Goal: Task Accomplishment & Management: Contribute content

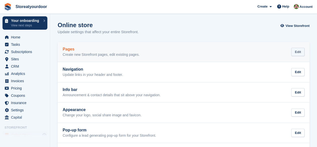
click at [295, 53] on div "Edit" at bounding box center [297, 52] width 13 height 8
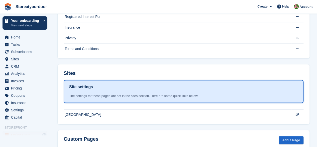
scroll to position [100, 0]
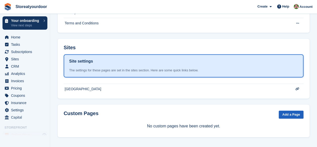
click at [296, 114] on link "Add a Page" at bounding box center [291, 114] width 25 height 8
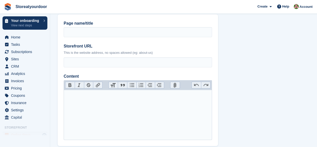
scroll to position [18, 0]
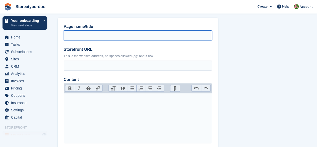
click at [98, 34] on input "Page name/title" at bounding box center [138, 35] width 148 height 10
type input "**********"
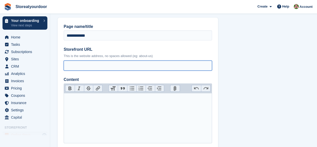
click at [77, 65] on input "Storefront URL" at bounding box center [138, 65] width 148 height 10
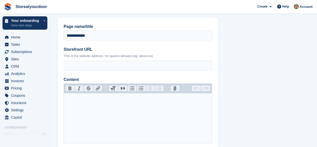
click at [88, 110] on trix-editor "Content" at bounding box center [138, 118] width 148 height 50
